Goal: Check status: Check status

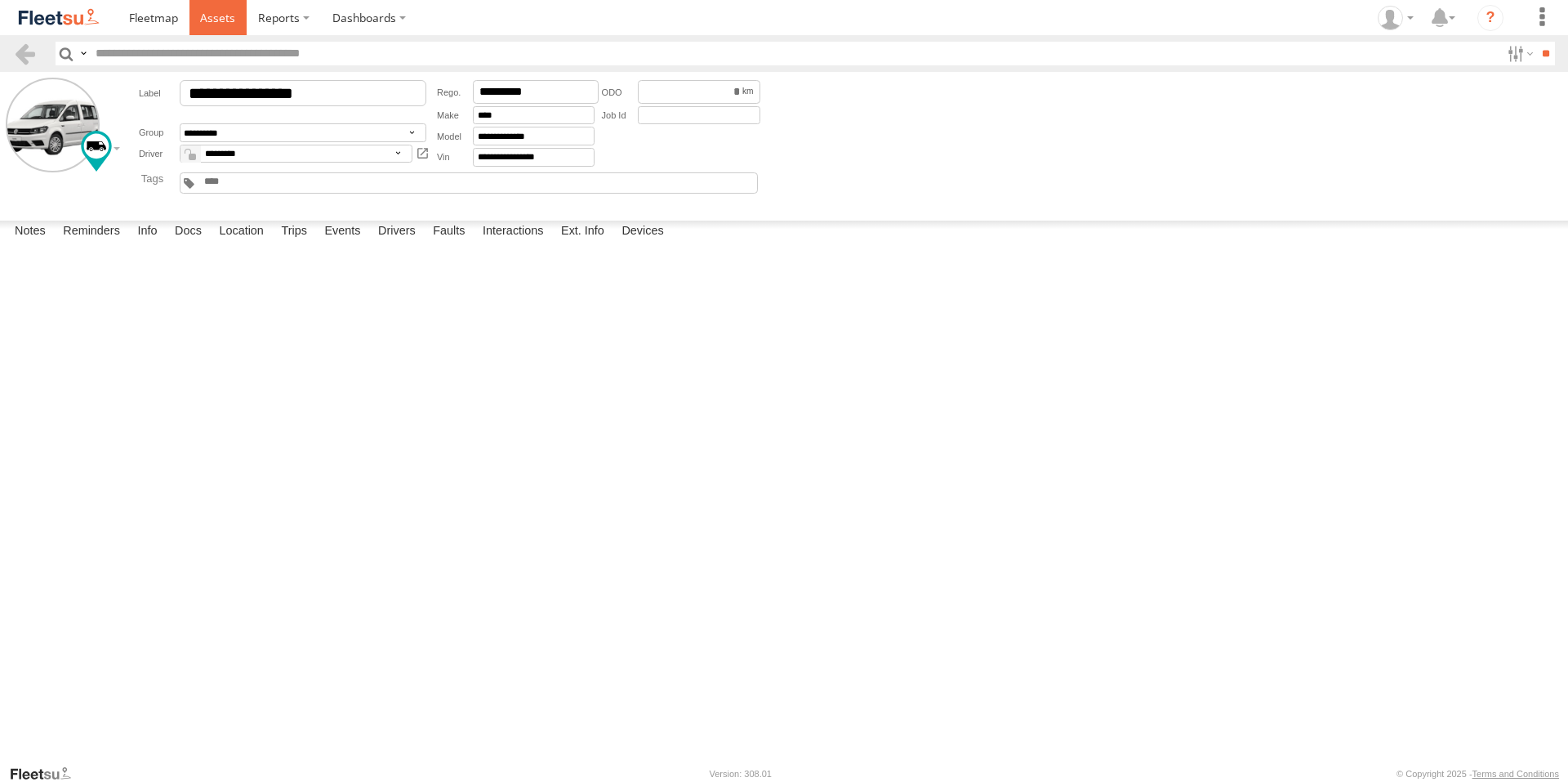
click at [209, 13] on span at bounding box center [217, 18] width 35 height 16
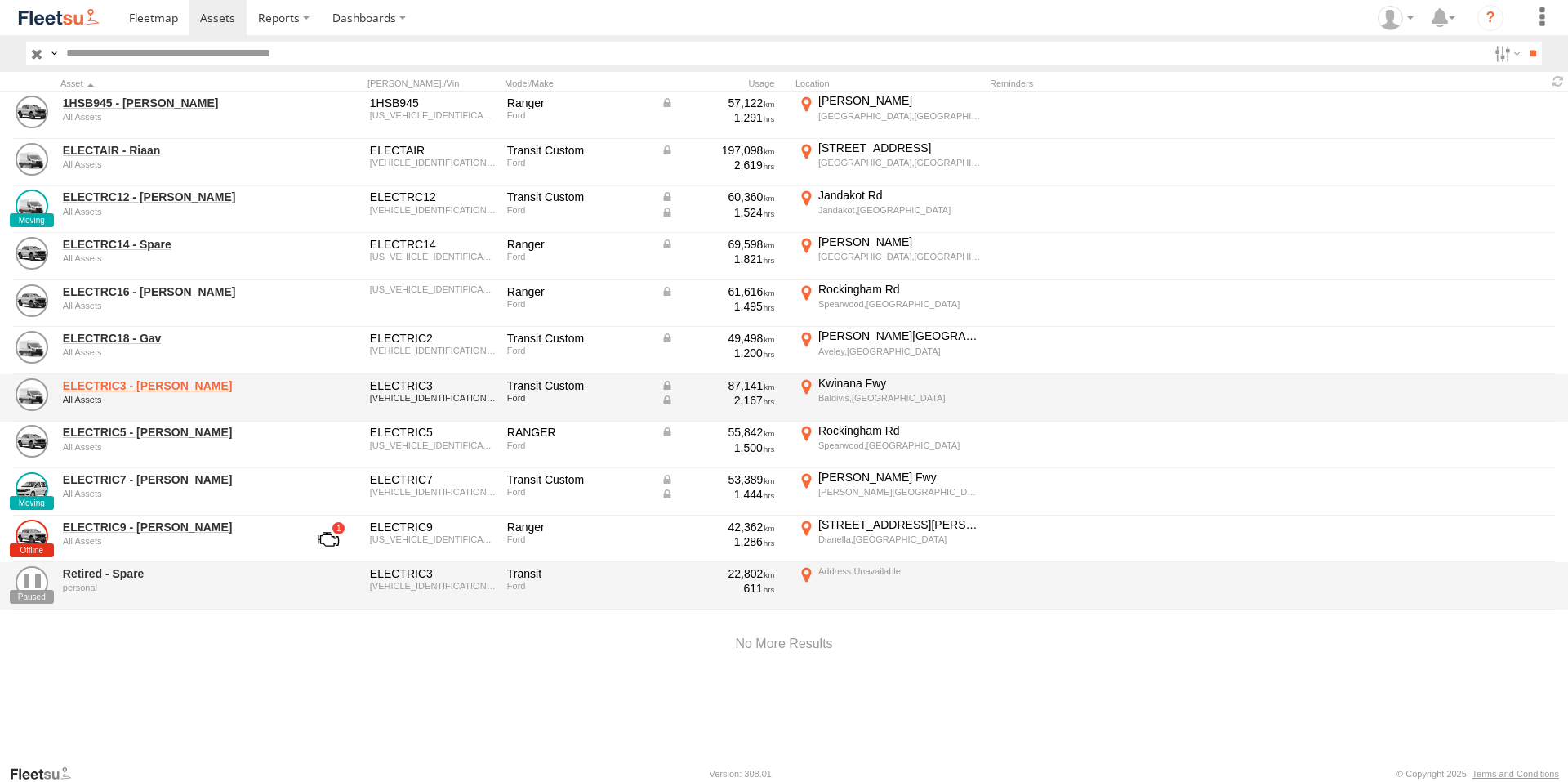
click at [121, 387] on link "ELECTRIC3 - Leo" at bounding box center [174, 386] width 224 height 15
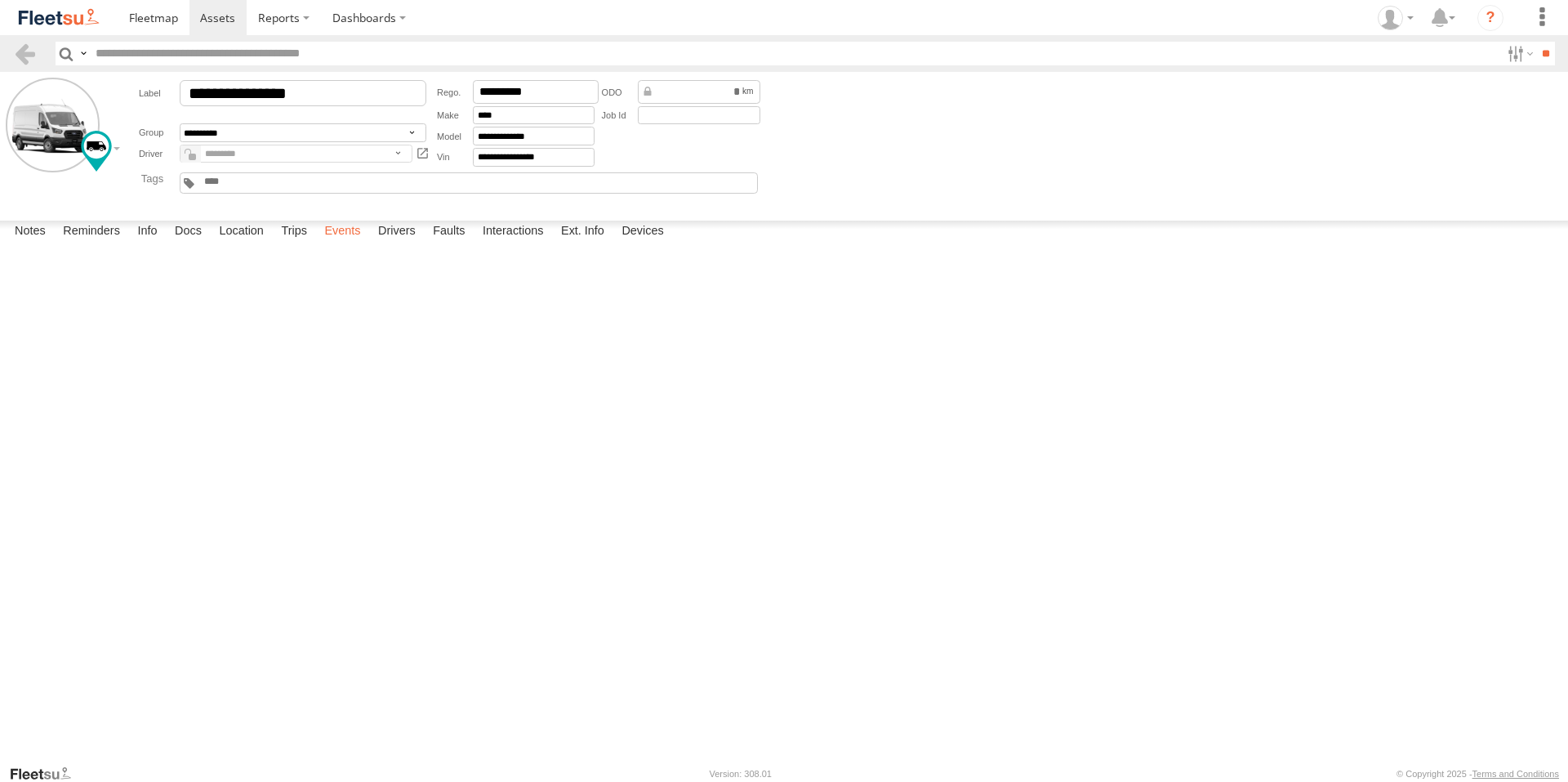
click at [335, 244] on label "Events" at bounding box center [342, 232] width 52 height 23
click at [1389, 30] on icon at bounding box center [1390, 18] width 25 height 25
click at [1406, 118] on span at bounding box center [1401, 117] width 28 height 18
